Goal: Information Seeking & Learning: Learn about a topic

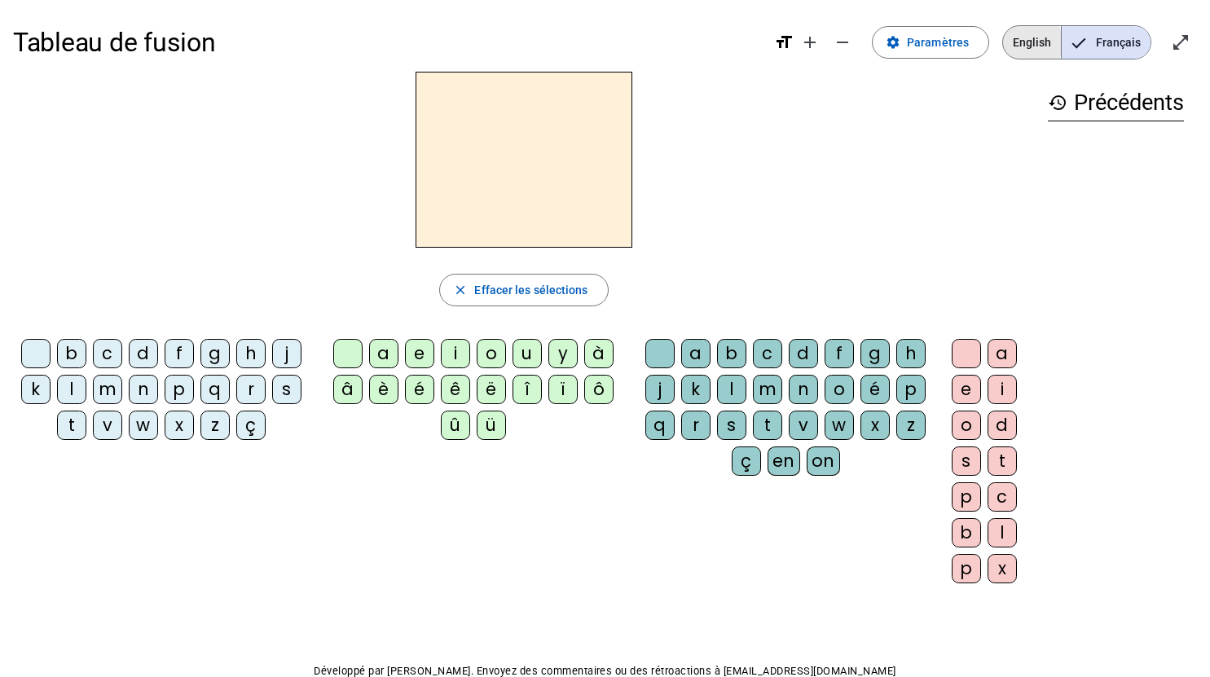
click at [1029, 42] on span "English" at bounding box center [1032, 42] width 58 height 33
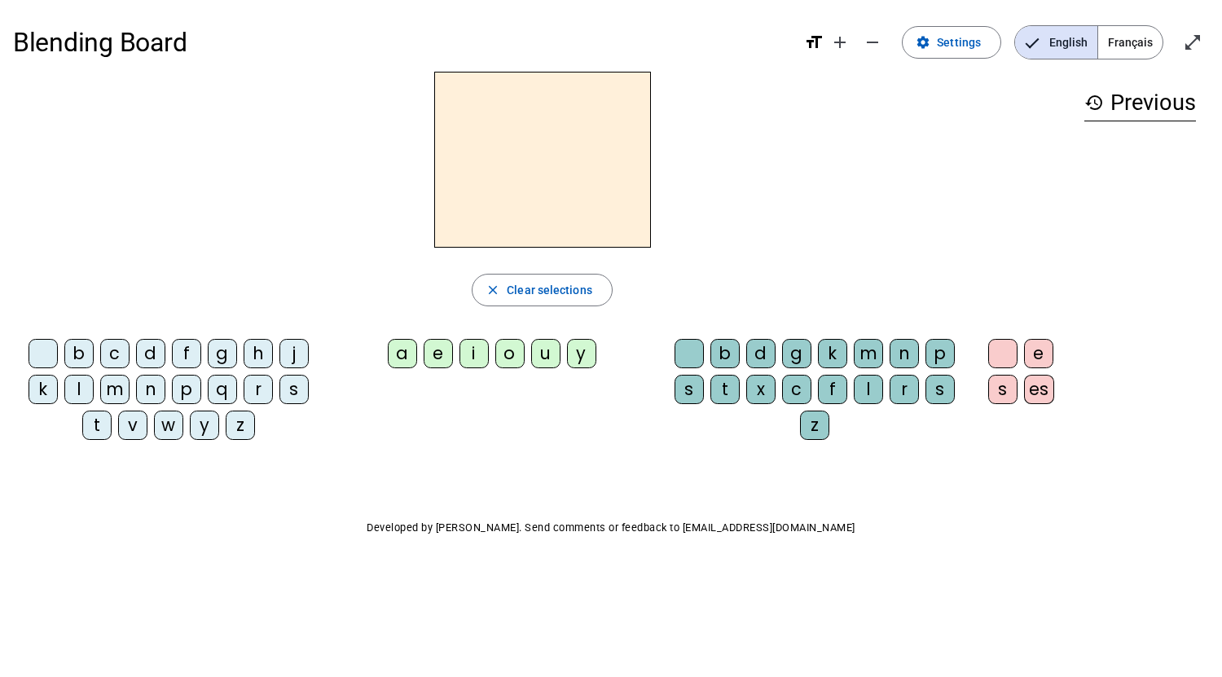
click at [160, 395] on div "n" at bounding box center [150, 389] width 29 height 29
click at [399, 341] on div "a" at bounding box center [402, 353] width 29 height 29
click at [713, 363] on div "b" at bounding box center [725, 353] width 29 height 29
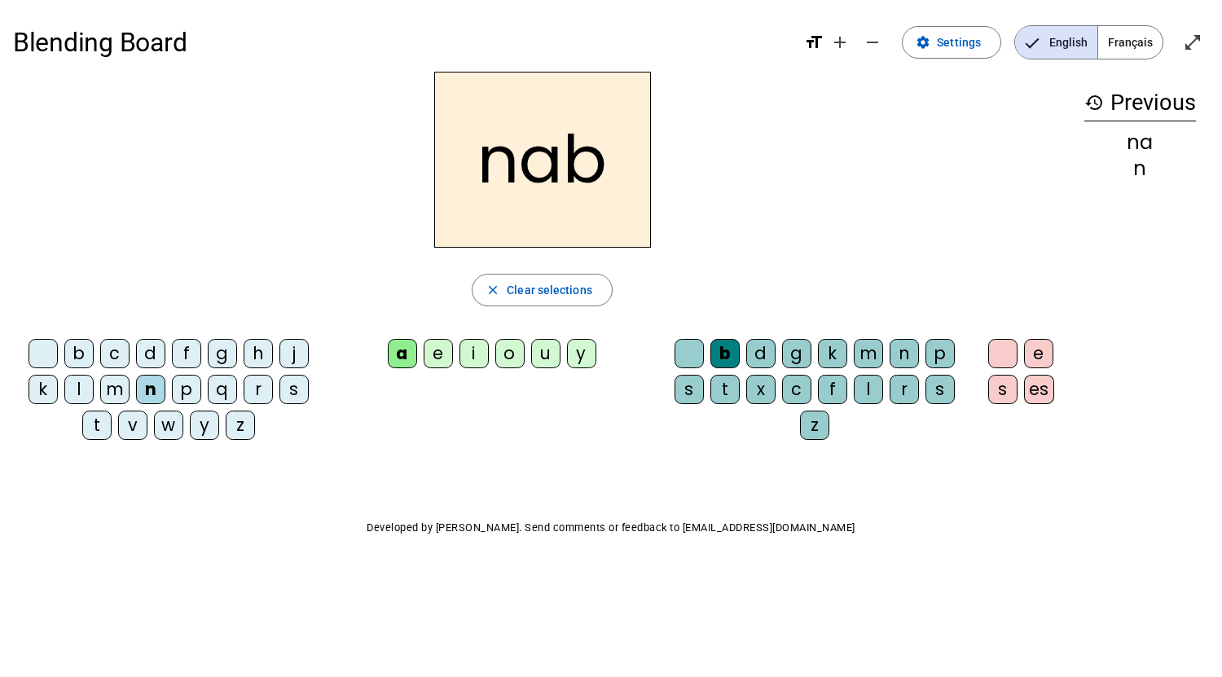
click at [724, 350] on div "b" at bounding box center [725, 353] width 29 height 29
click at [499, 279] on span "button" at bounding box center [542, 290] width 139 height 39
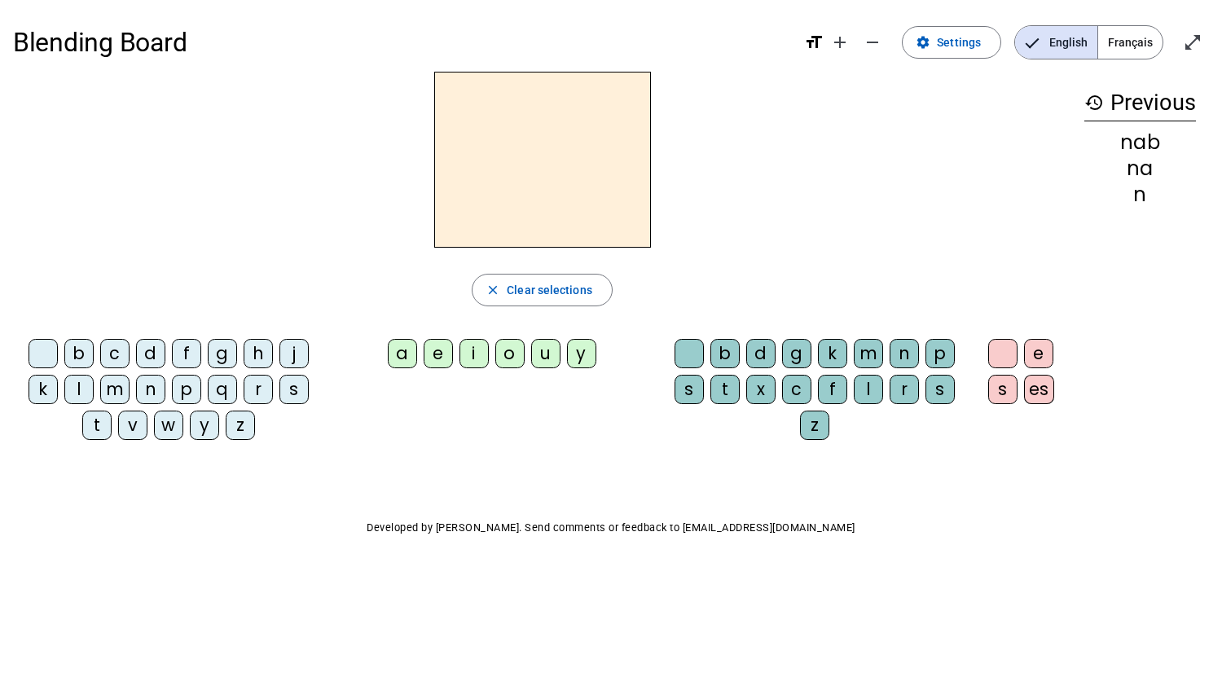
click at [126, 352] on div "c" at bounding box center [114, 353] width 29 height 29
click at [400, 352] on div "a" at bounding box center [402, 353] width 29 height 29
click at [960, 358] on letter-bubble "p" at bounding box center [944, 357] width 36 height 36
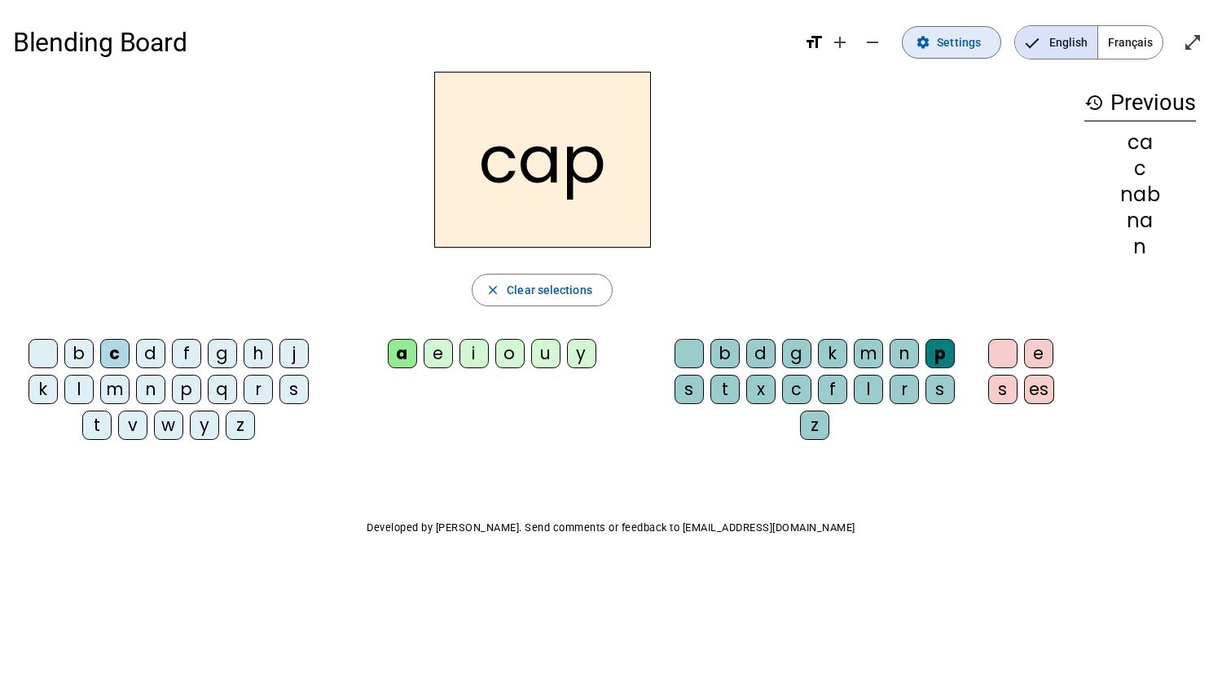
click at [957, 23] on span at bounding box center [952, 42] width 98 height 39
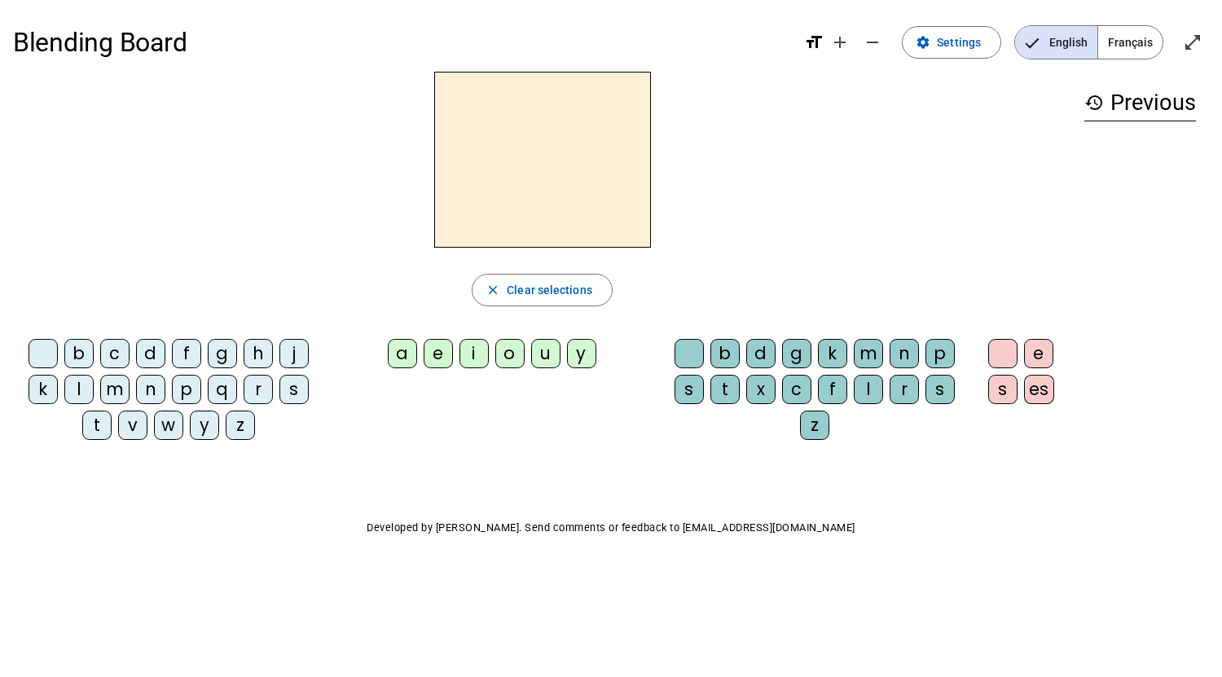
click at [268, 370] on letter-bubble "h" at bounding box center [262, 357] width 36 height 36
click at [542, 289] on span "Clear selections" at bounding box center [550, 290] width 86 height 20
click at [260, 385] on div "r" at bounding box center [258, 389] width 29 height 29
click at [557, 350] on div "u" at bounding box center [545, 353] width 29 height 29
click at [724, 351] on div "b" at bounding box center [725, 353] width 29 height 29
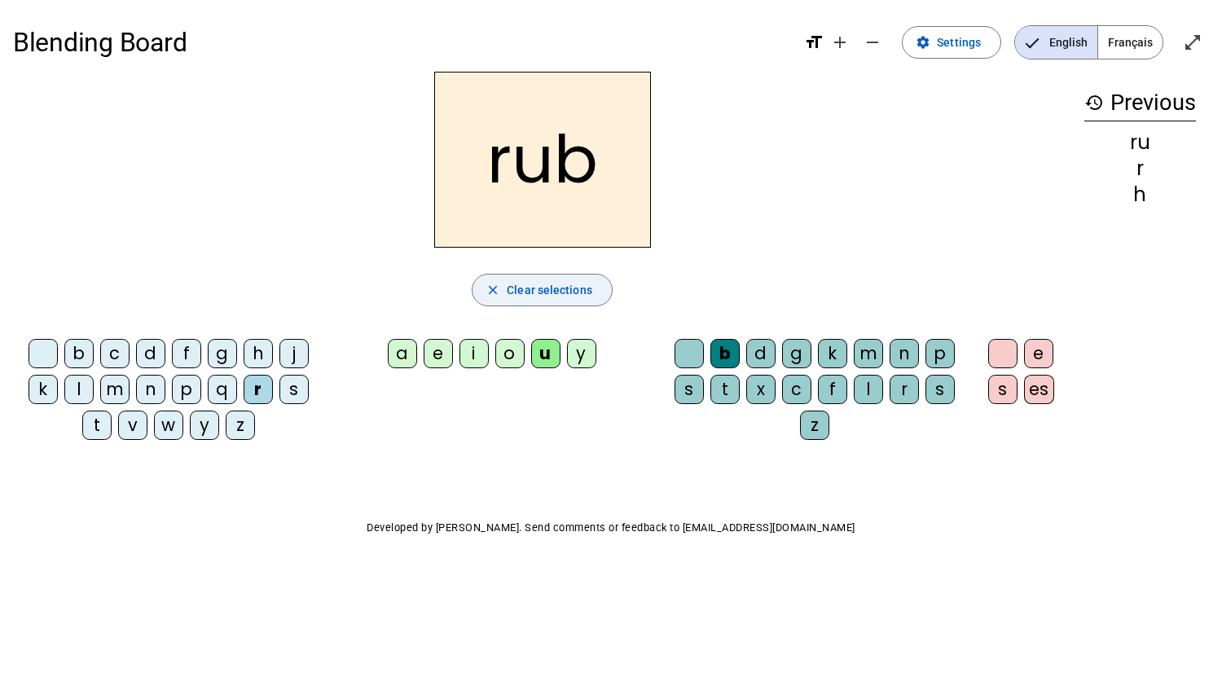
click at [537, 289] on span "Clear selections" at bounding box center [550, 290] width 86 height 20
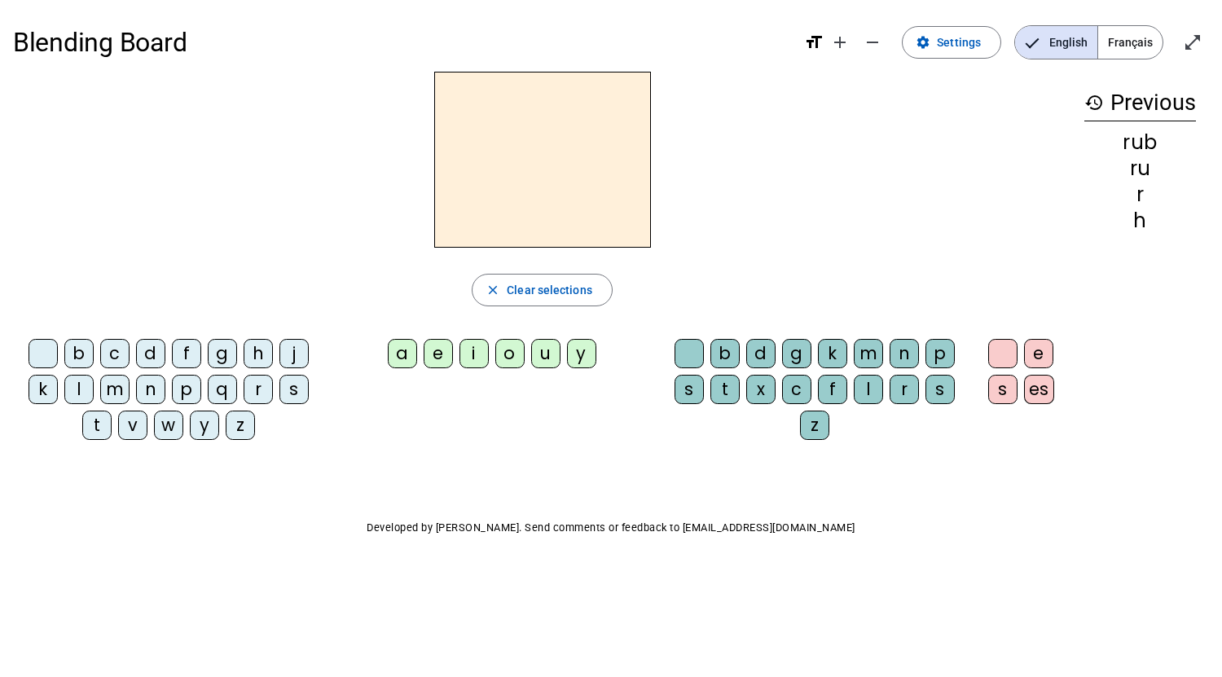
click at [95, 425] on div "t" at bounding box center [96, 425] width 29 height 29
click at [399, 345] on div "a" at bounding box center [402, 353] width 29 height 29
click at [942, 357] on div "p" at bounding box center [940, 353] width 29 height 29
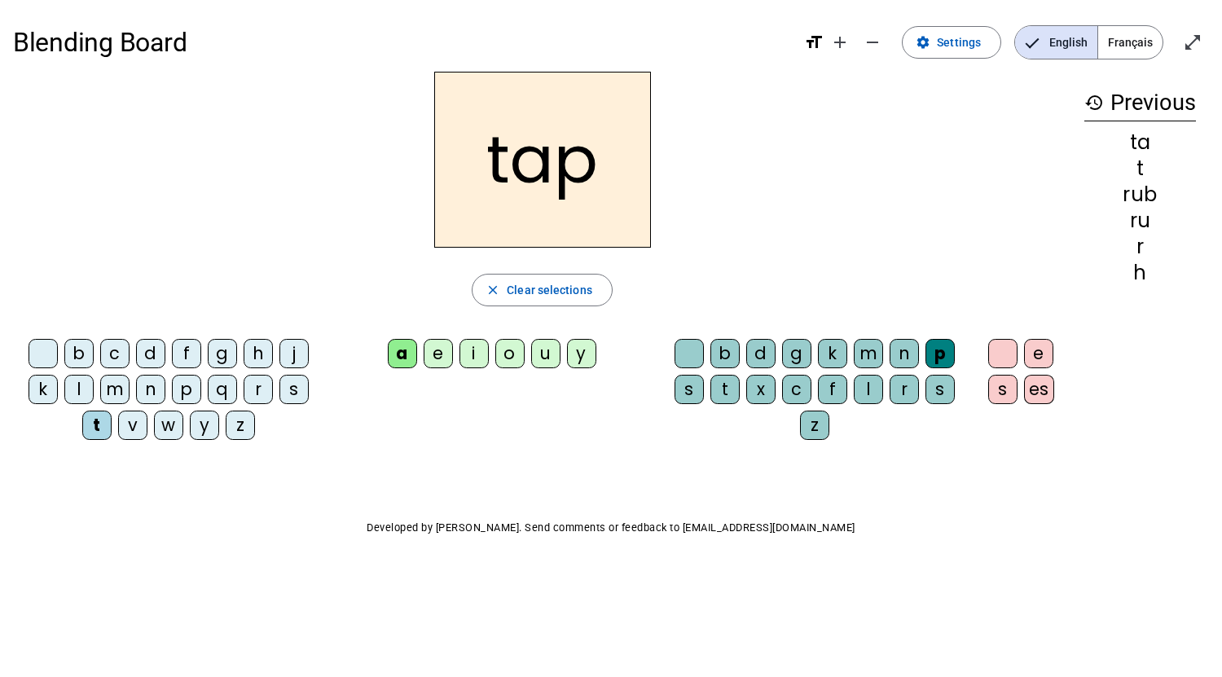
click at [1050, 349] on div "e" at bounding box center [1038, 353] width 29 height 29
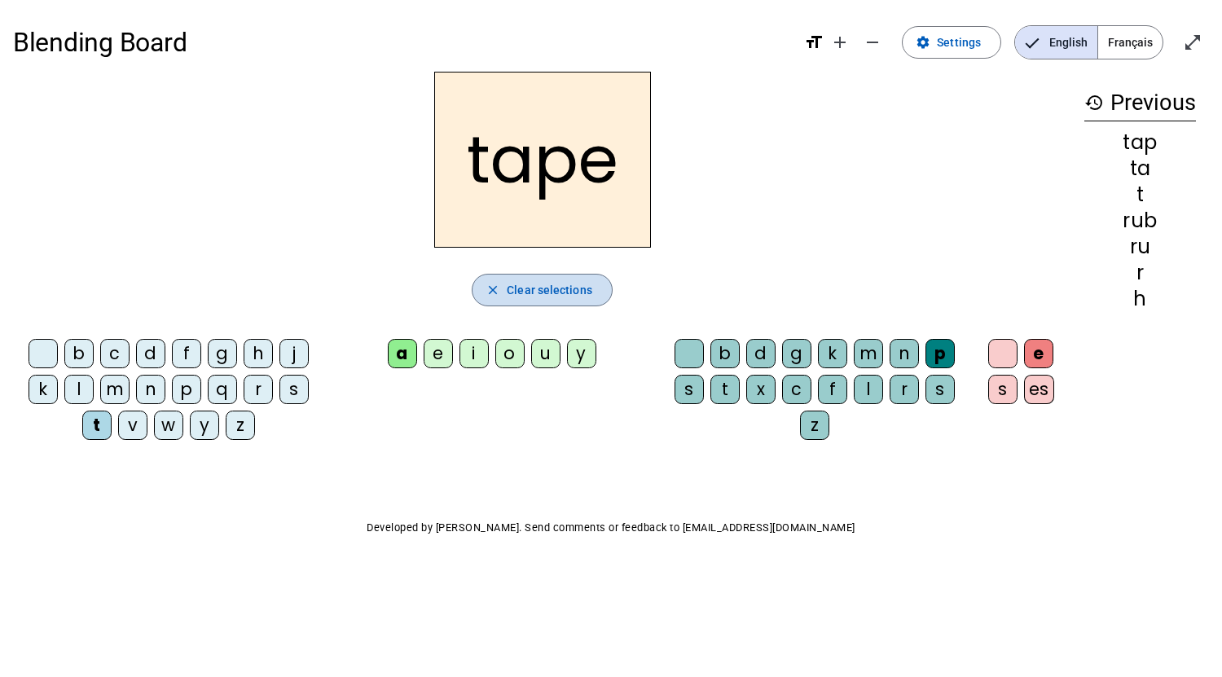
click at [550, 287] on span "Clear selections" at bounding box center [550, 290] width 86 height 20
